Goal: Transaction & Acquisition: Book appointment/travel/reservation

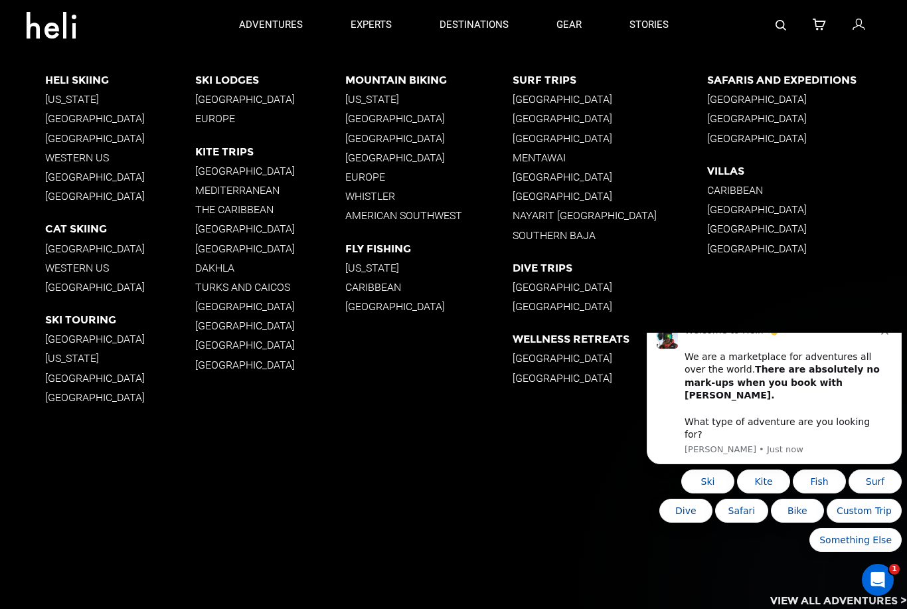
click at [209, 248] on p "[GEOGRAPHIC_DATA]" at bounding box center [270, 248] width 150 height 13
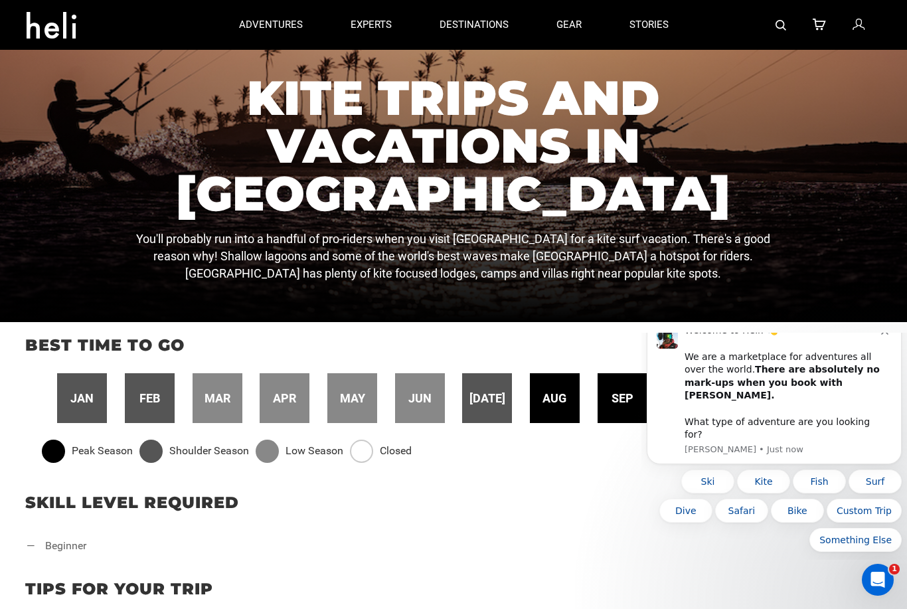
scroll to position [124, 0]
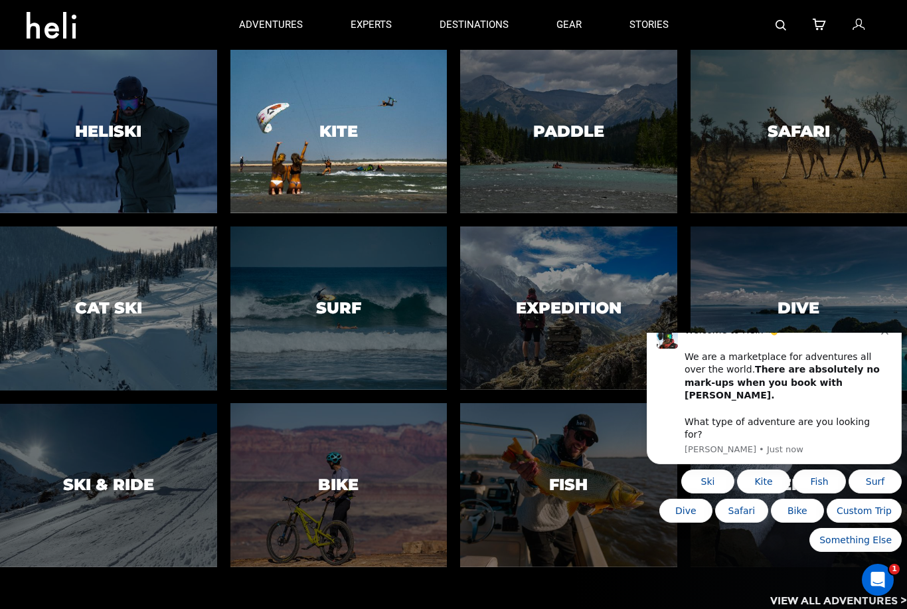
click at [321, 154] on div at bounding box center [338, 131] width 221 height 167
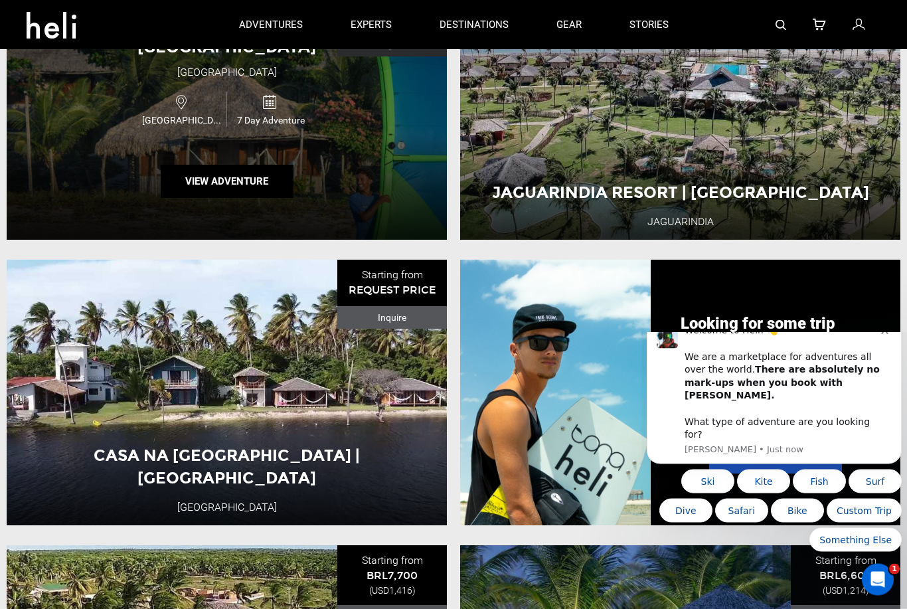
scroll to position [1226, 0]
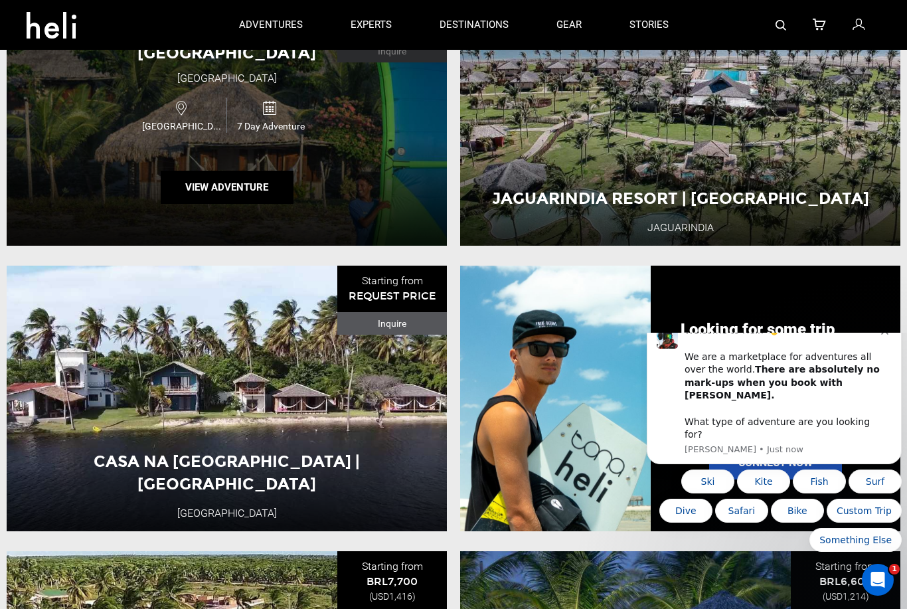
click at [377, 185] on div "[GEOGRAPHIC_DATA] | [GEOGRAPHIC_DATA] [GEOGRAPHIC_DATA] [GEOGRAPHIC_DATA] 7 Day…" at bounding box center [227, 113] width 440 height 266
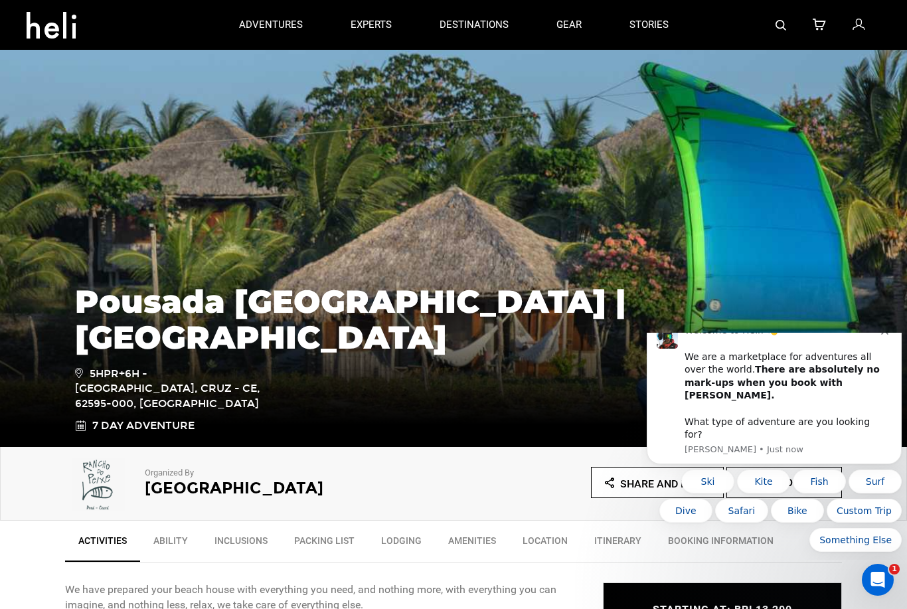
click at [658, 155] on img at bounding box center [453, 247] width 907 height 399
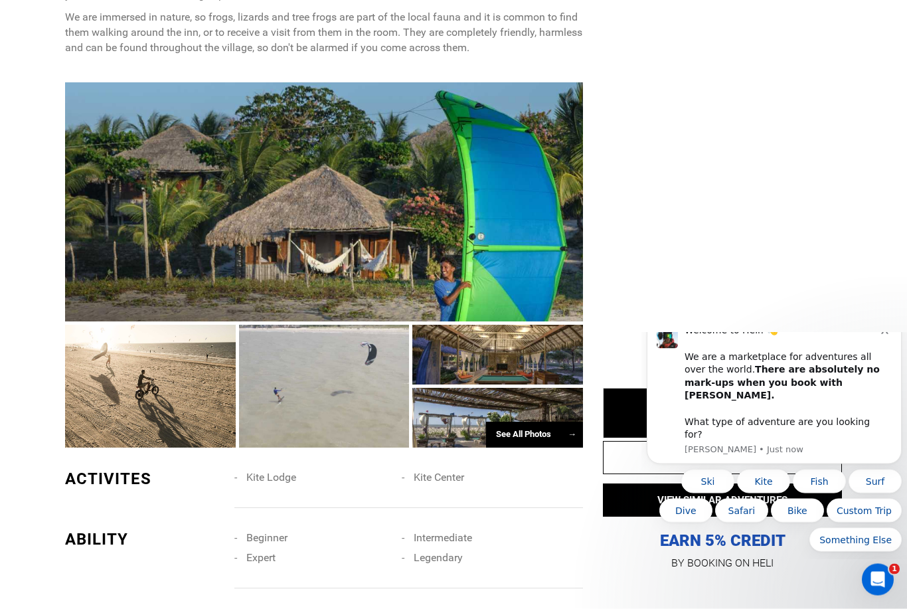
scroll to position [920, 0]
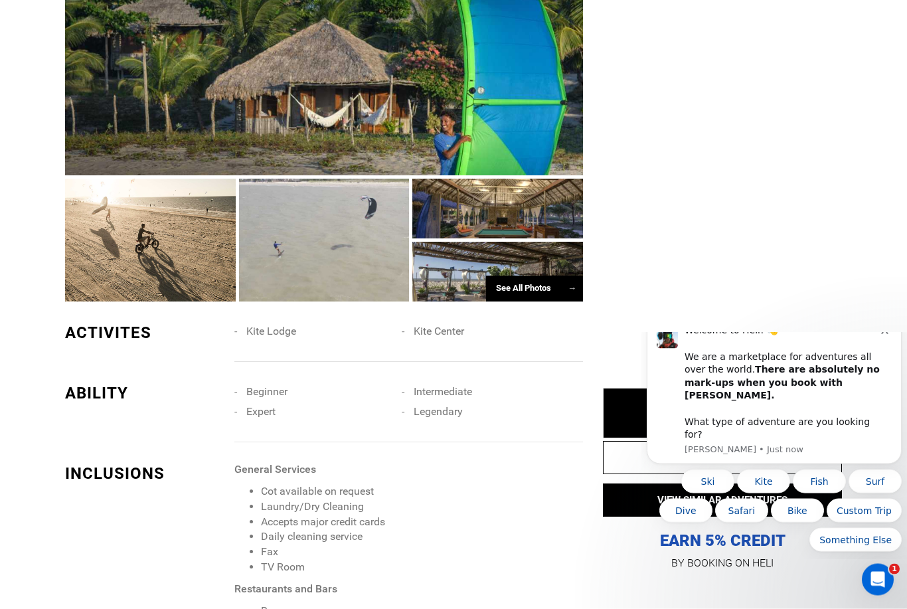
click at [533, 215] on div at bounding box center [498, 209] width 171 height 60
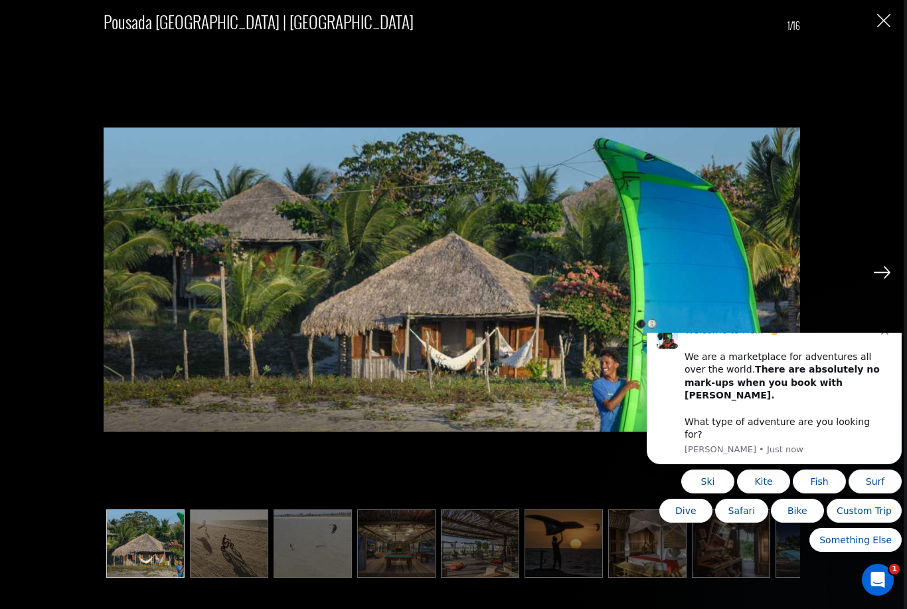
click at [883, 278] on img at bounding box center [882, 272] width 17 height 12
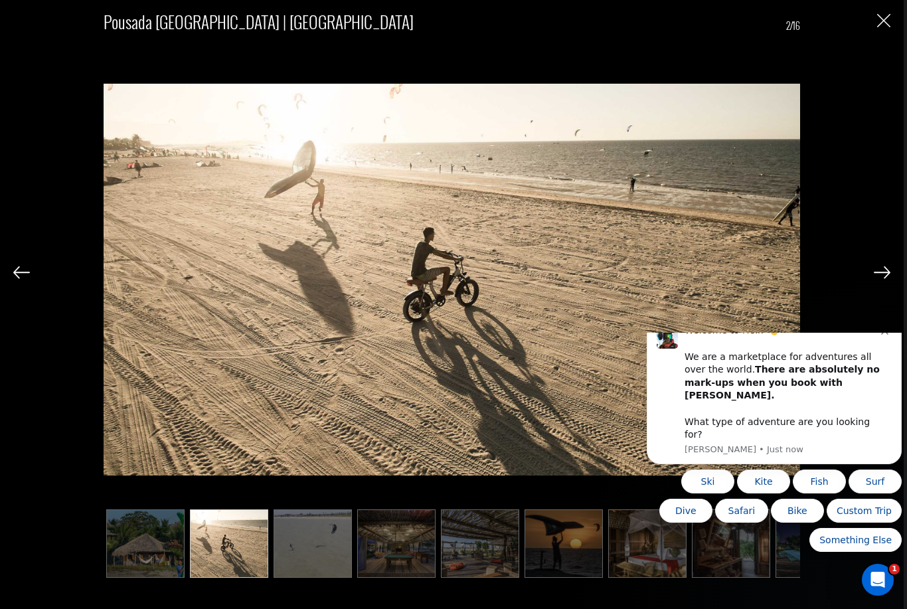
click at [883, 278] on img at bounding box center [882, 272] width 17 height 12
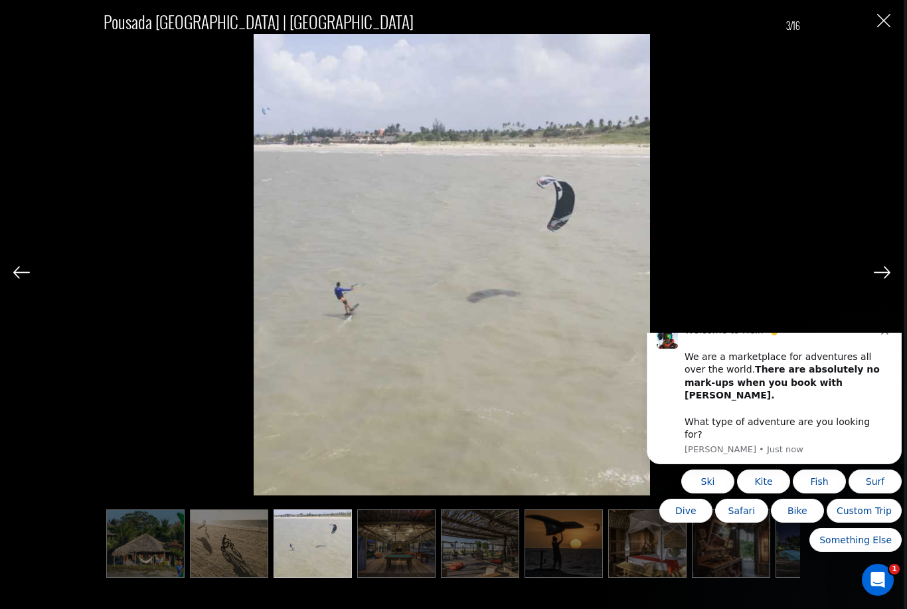
click at [883, 278] on img at bounding box center [882, 272] width 17 height 12
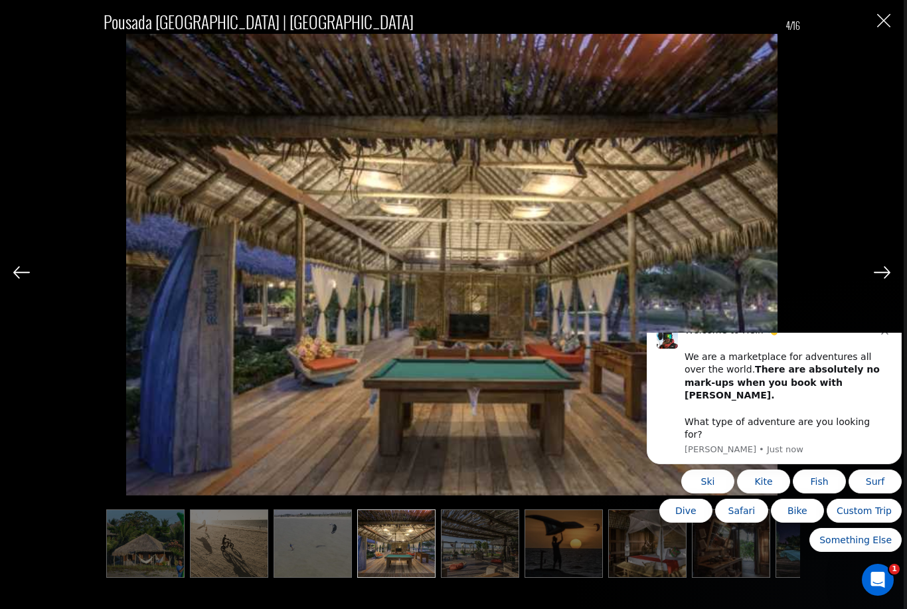
click at [883, 278] on img at bounding box center [882, 272] width 17 height 12
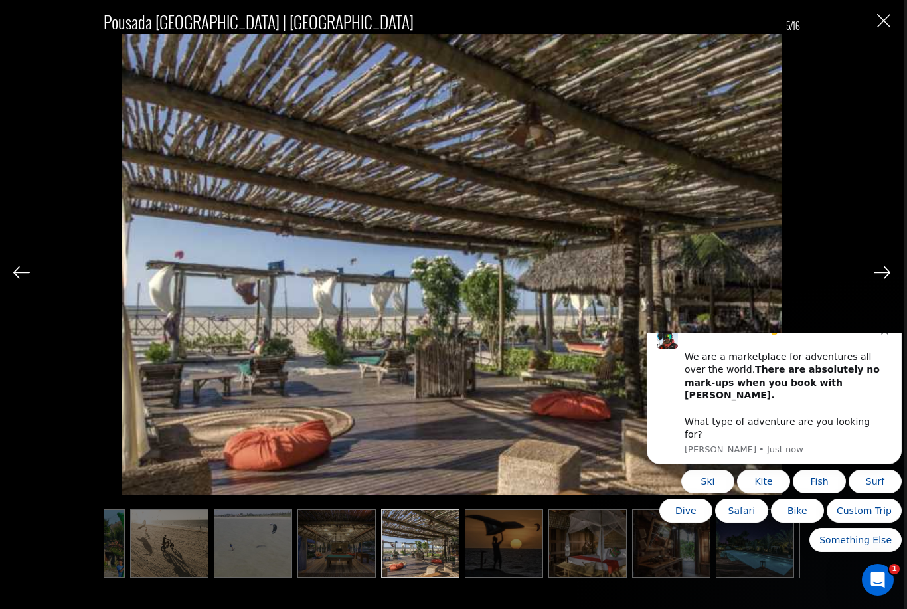
click at [883, 278] on img at bounding box center [882, 272] width 17 height 12
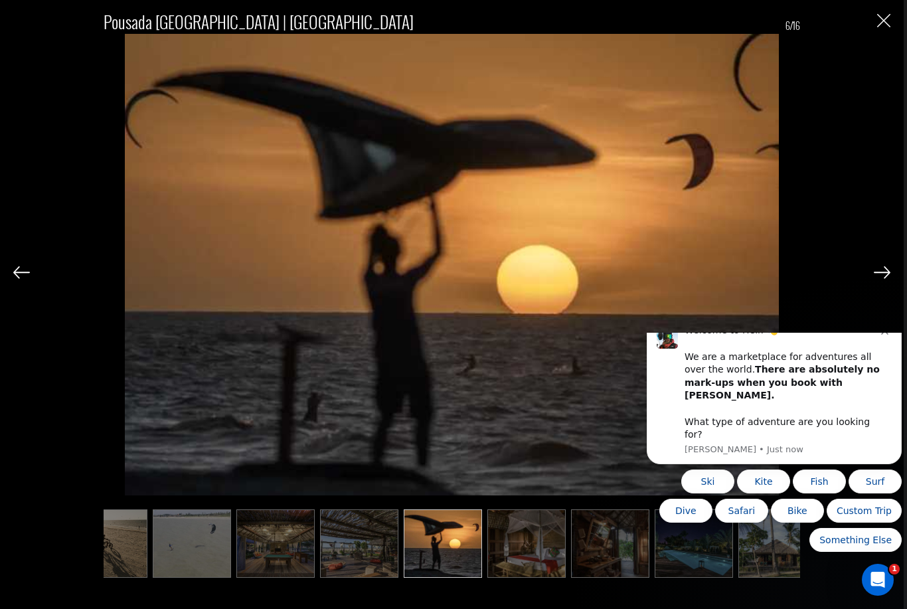
click at [883, 278] on img at bounding box center [882, 272] width 17 height 12
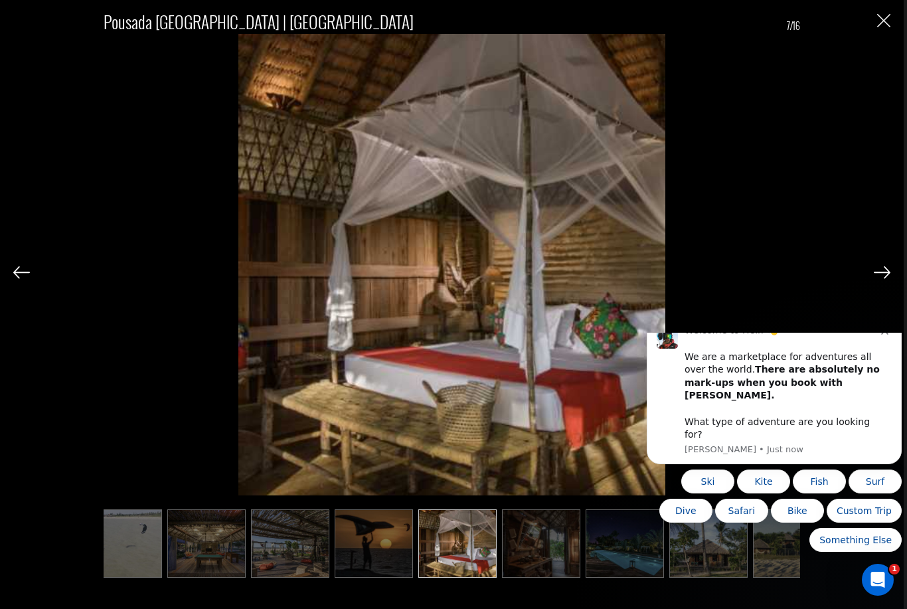
click at [883, 278] on img at bounding box center [882, 272] width 17 height 12
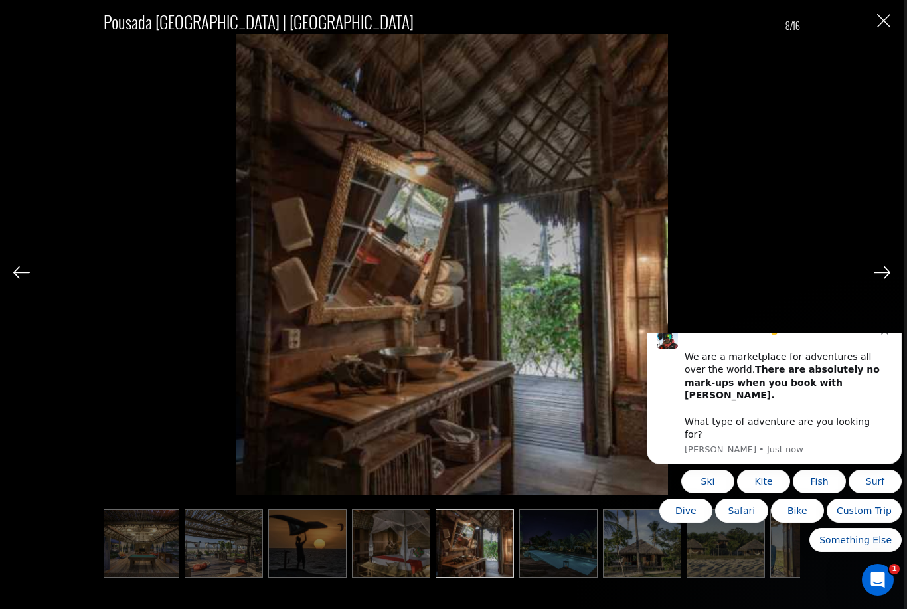
click at [883, 278] on img at bounding box center [882, 272] width 17 height 12
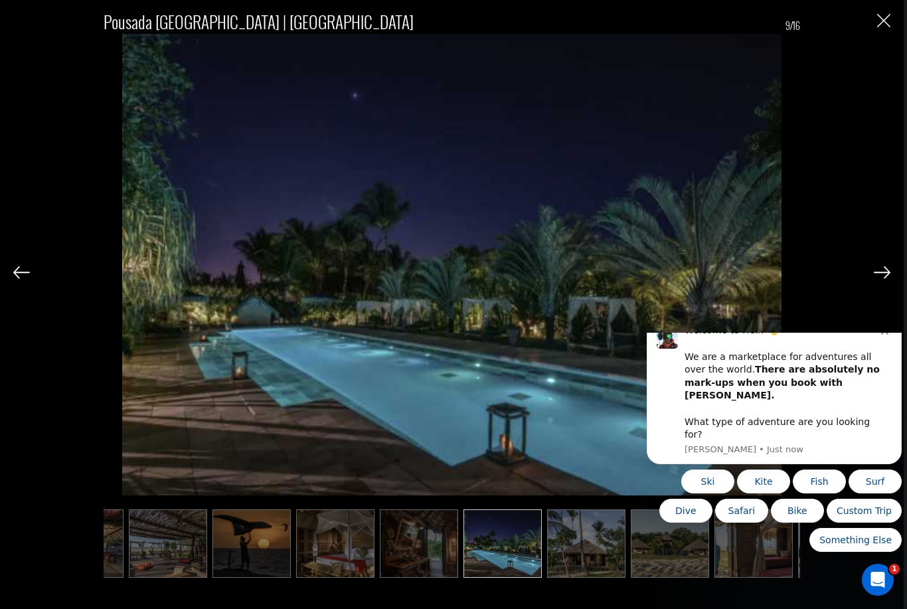
scroll to position [0, 323]
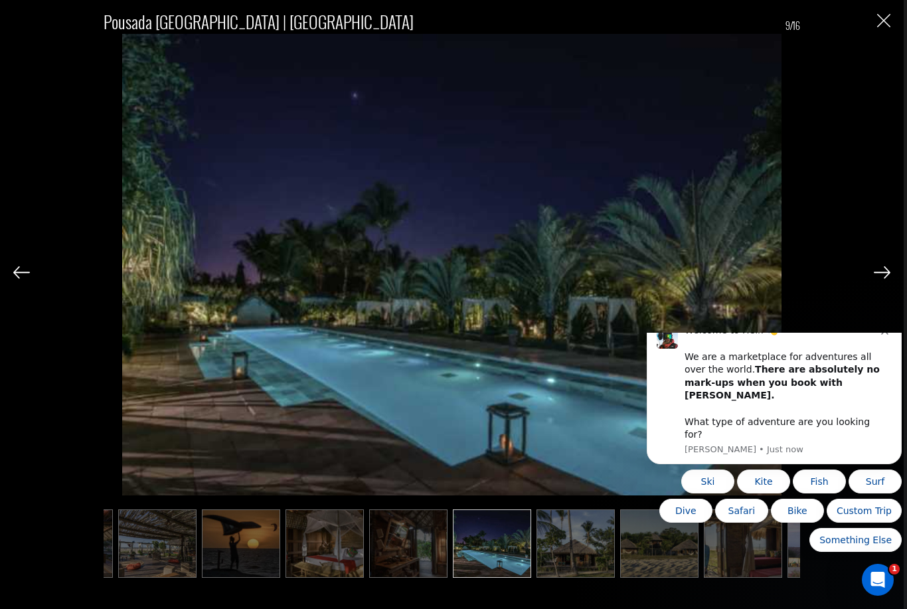
click at [882, 278] on img at bounding box center [882, 272] width 17 height 12
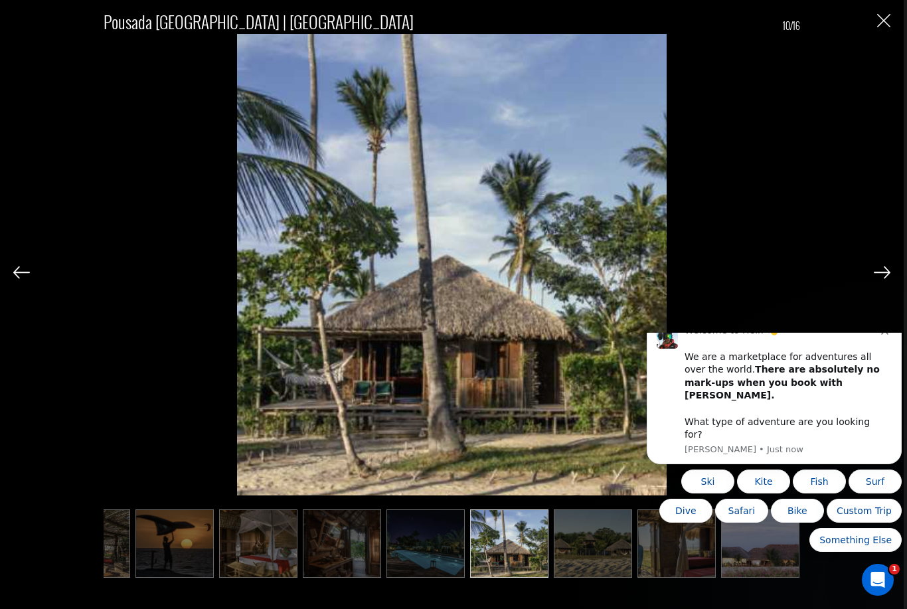
click at [882, 278] on img at bounding box center [882, 272] width 17 height 12
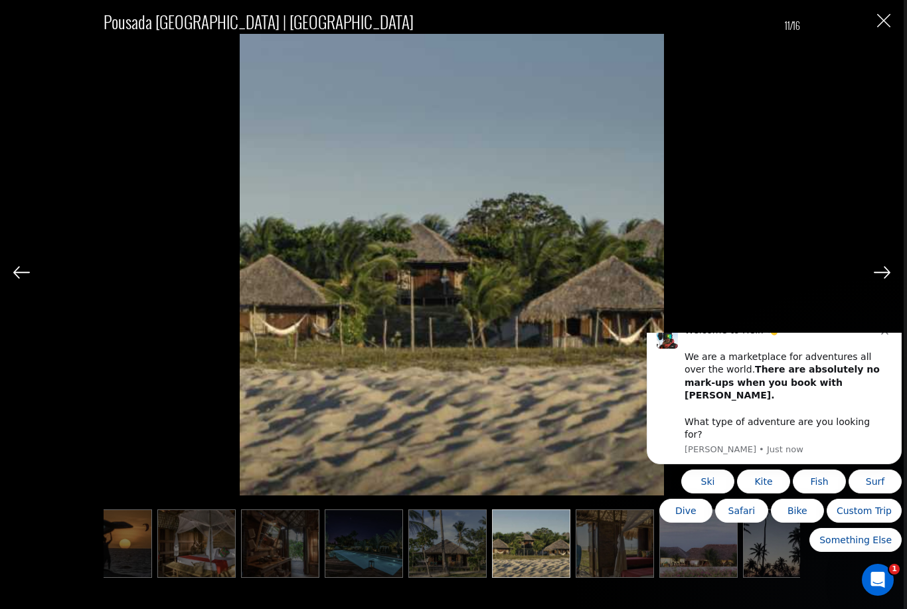
click at [882, 278] on img at bounding box center [882, 272] width 17 height 12
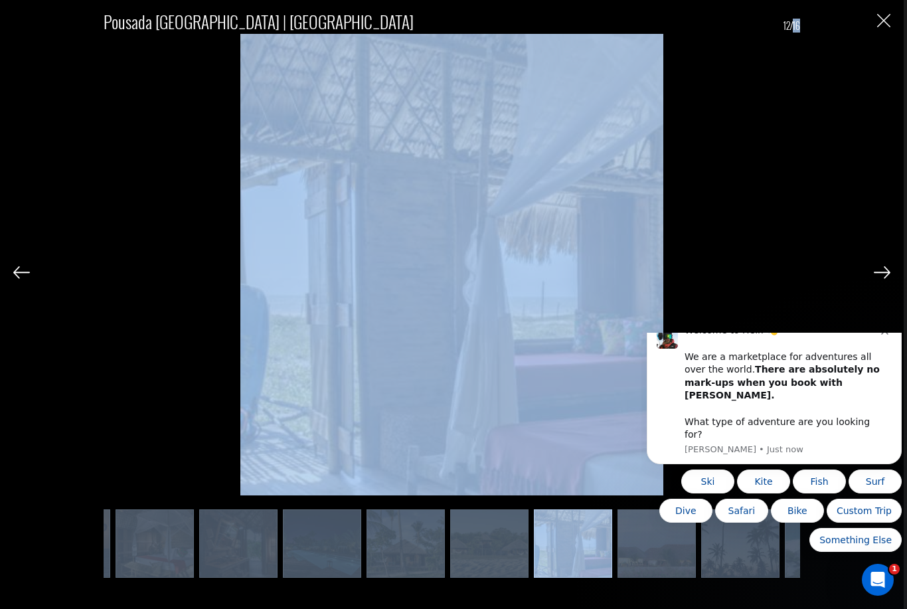
click at [882, 278] on img at bounding box center [882, 272] width 17 height 12
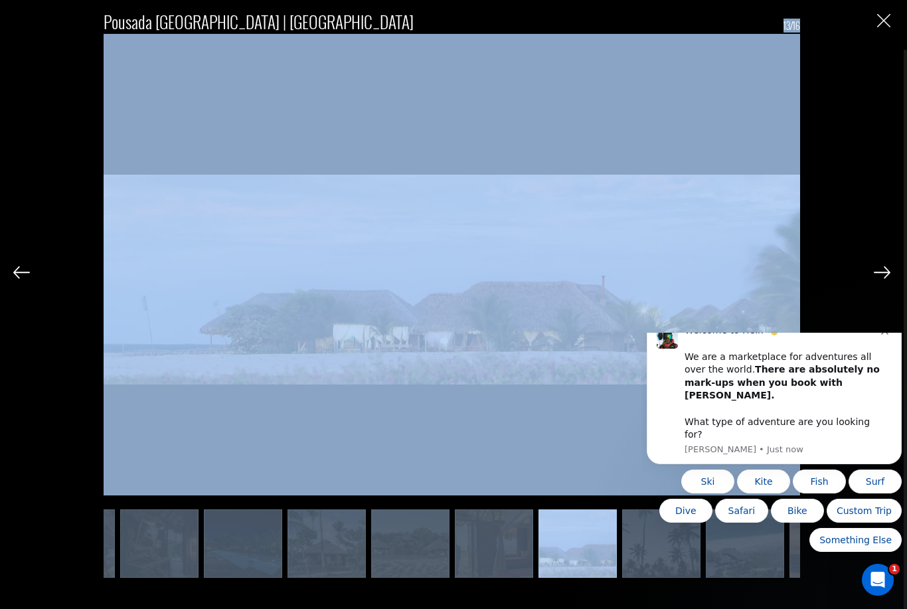
scroll to position [779, 0]
click at [884, 26] on img "Close" at bounding box center [884, 20] width 13 height 13
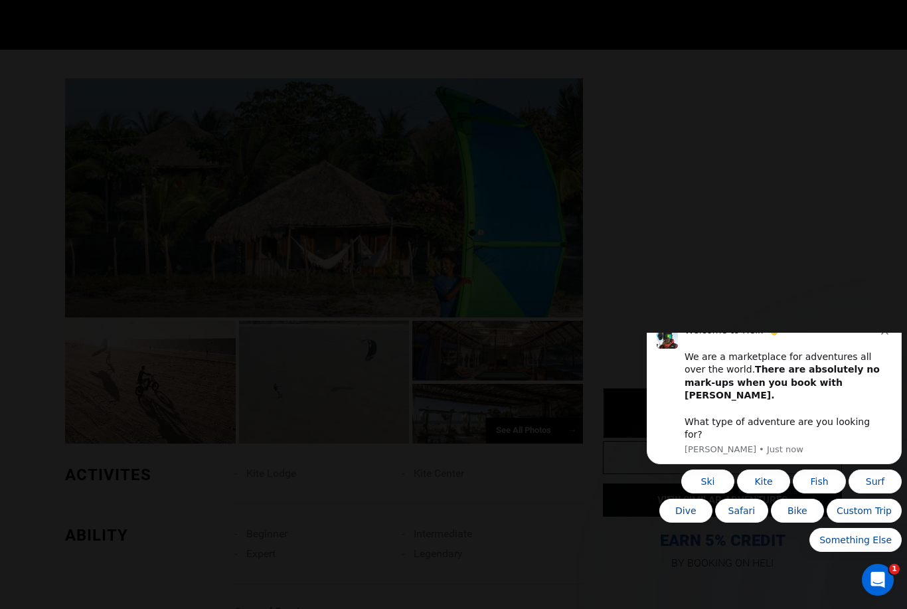
scroll to position [0, 0]
